Goal: Navigation & Orientation: Find specific page/section

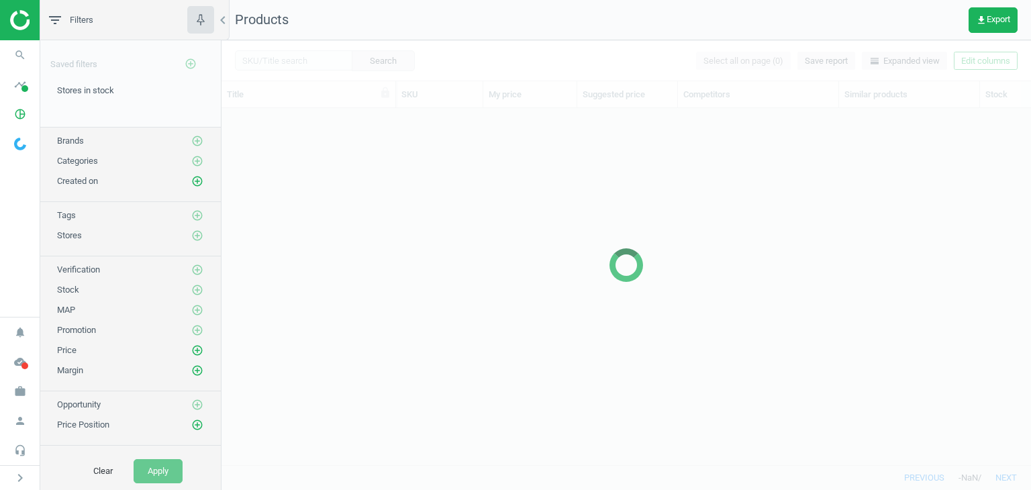
scroll to position [336, 799]
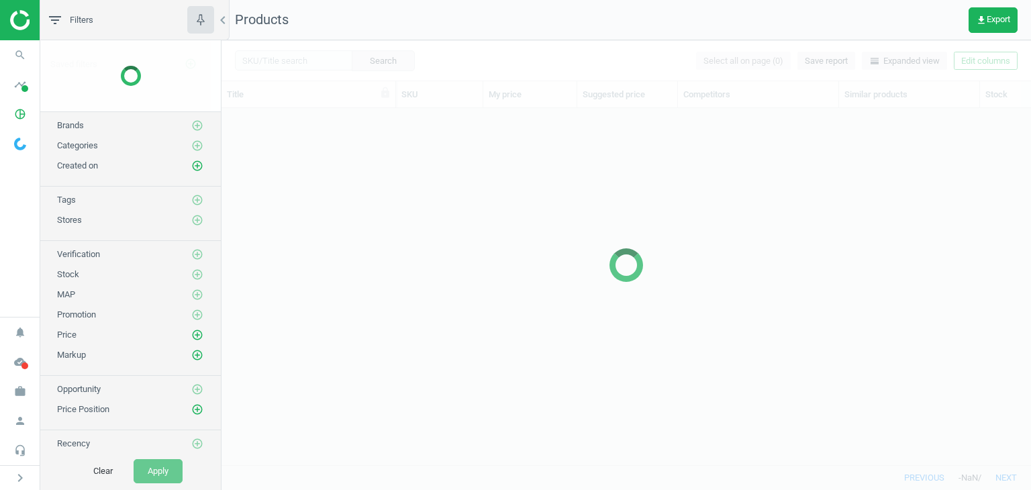
scroll to position [336, 799]
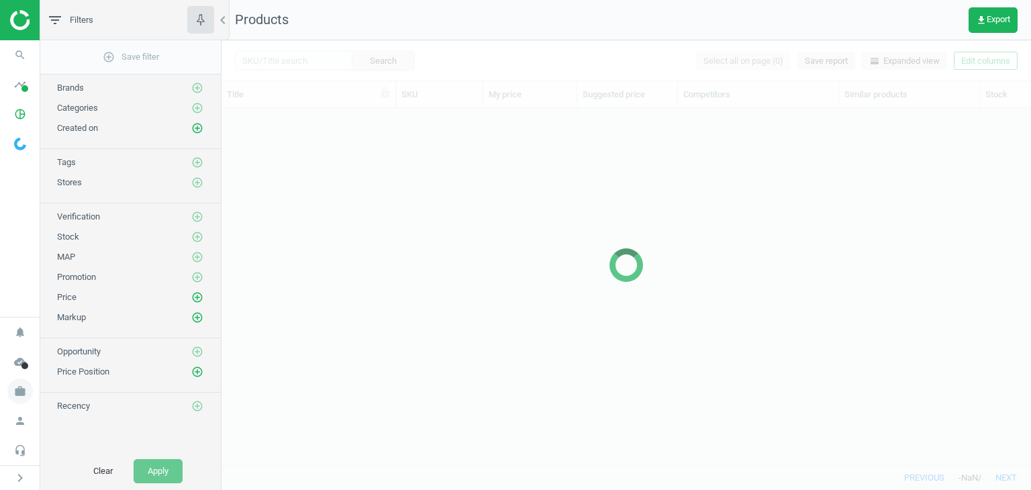
click at [29, 395] on icon "work" at bounding box center [20, 392] width 26 height 26
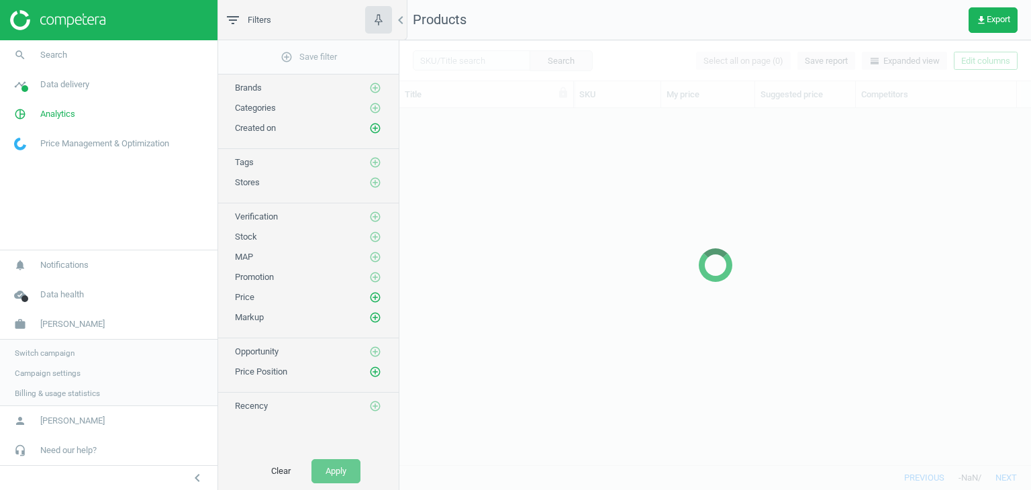
scroll to position [11, 11]
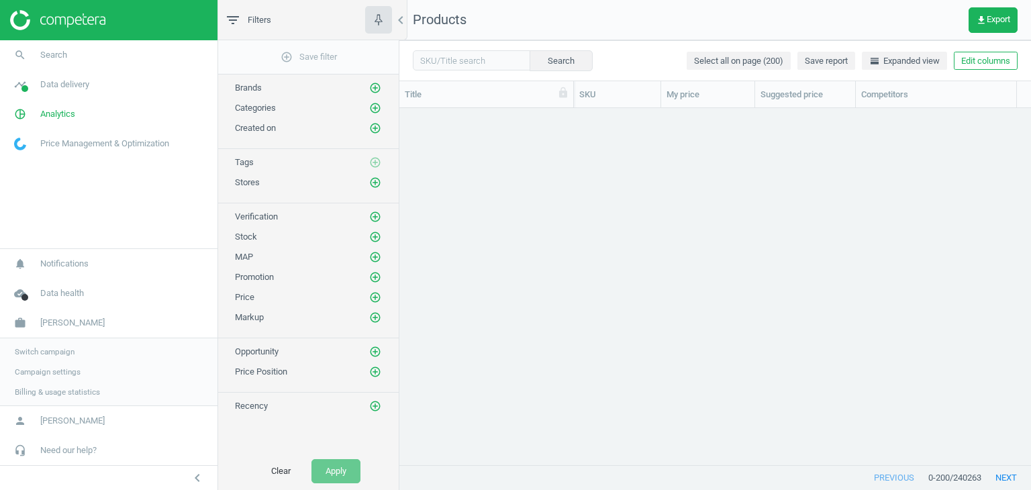
click at [44, 374] on span "Campaign settings" at bounding box center [48, 371] width 66 height 11
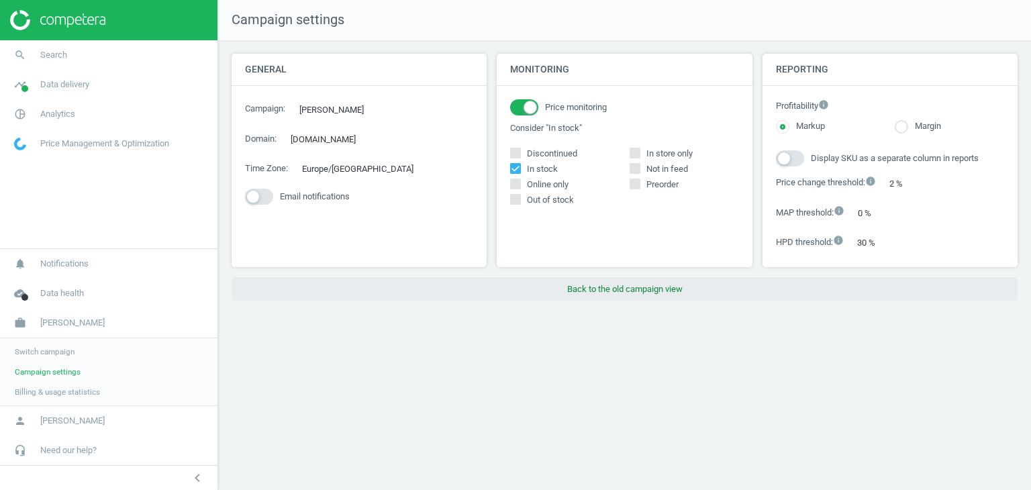
click at [577, 301] on div "Campaign settings General Campaign : Robert Dyas edit Domain : robertdyas.co.uk…" at bounding box center [624, 245] width 813 height 490
click at [585, 281] on button "Back to the old campaign view" at bounding box center [625, 289] width 786 height 24
click at [667, 295] on button "Back to the old campaign view" at bounding box center [625, 289] width 786 height 24
